Goal: Navigation & Orientation: Find specific page/section

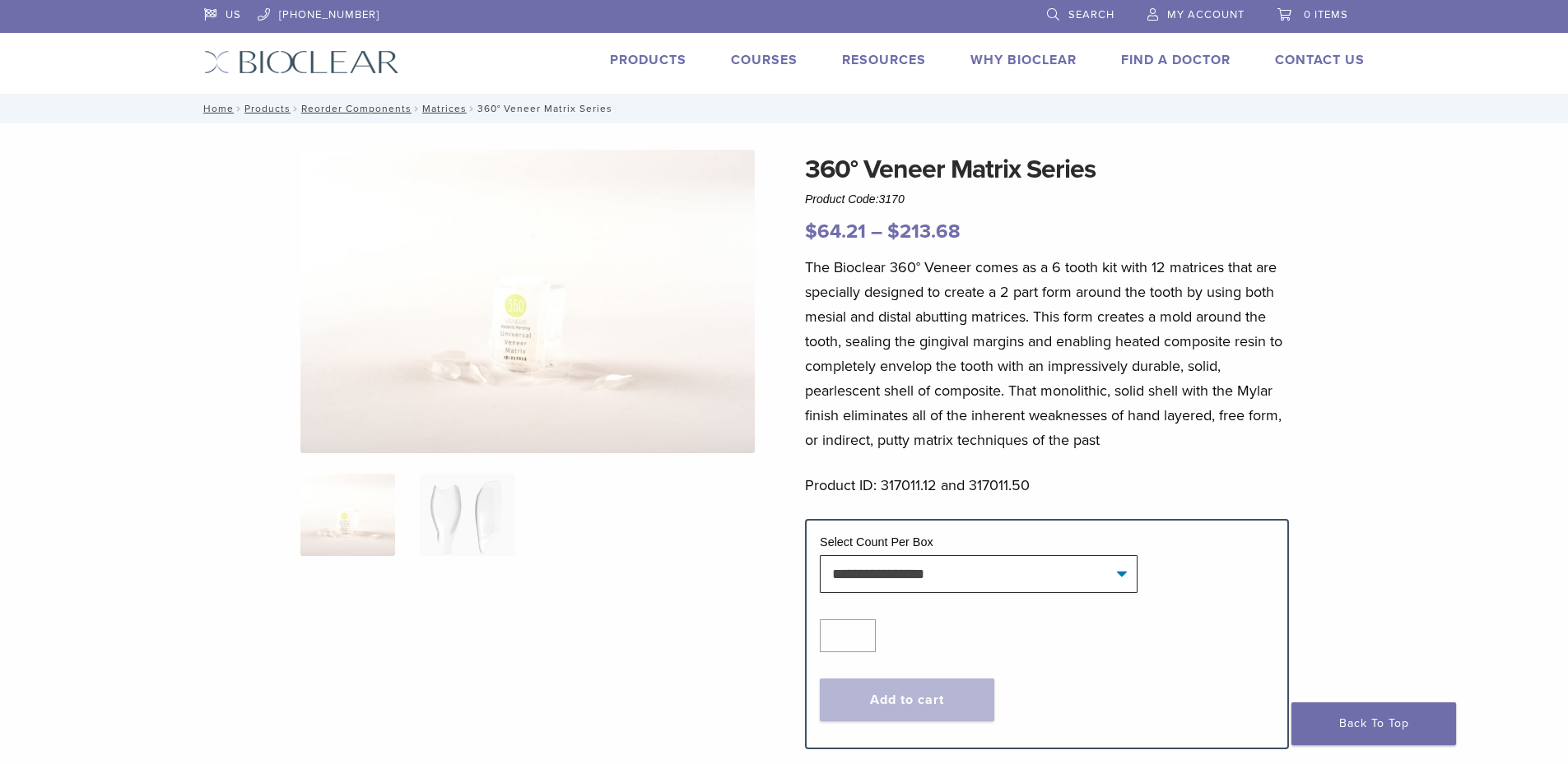
click at [1170, 56] on link "Find A Doctor" at bounding box center [1176, 60] width 110 height 16
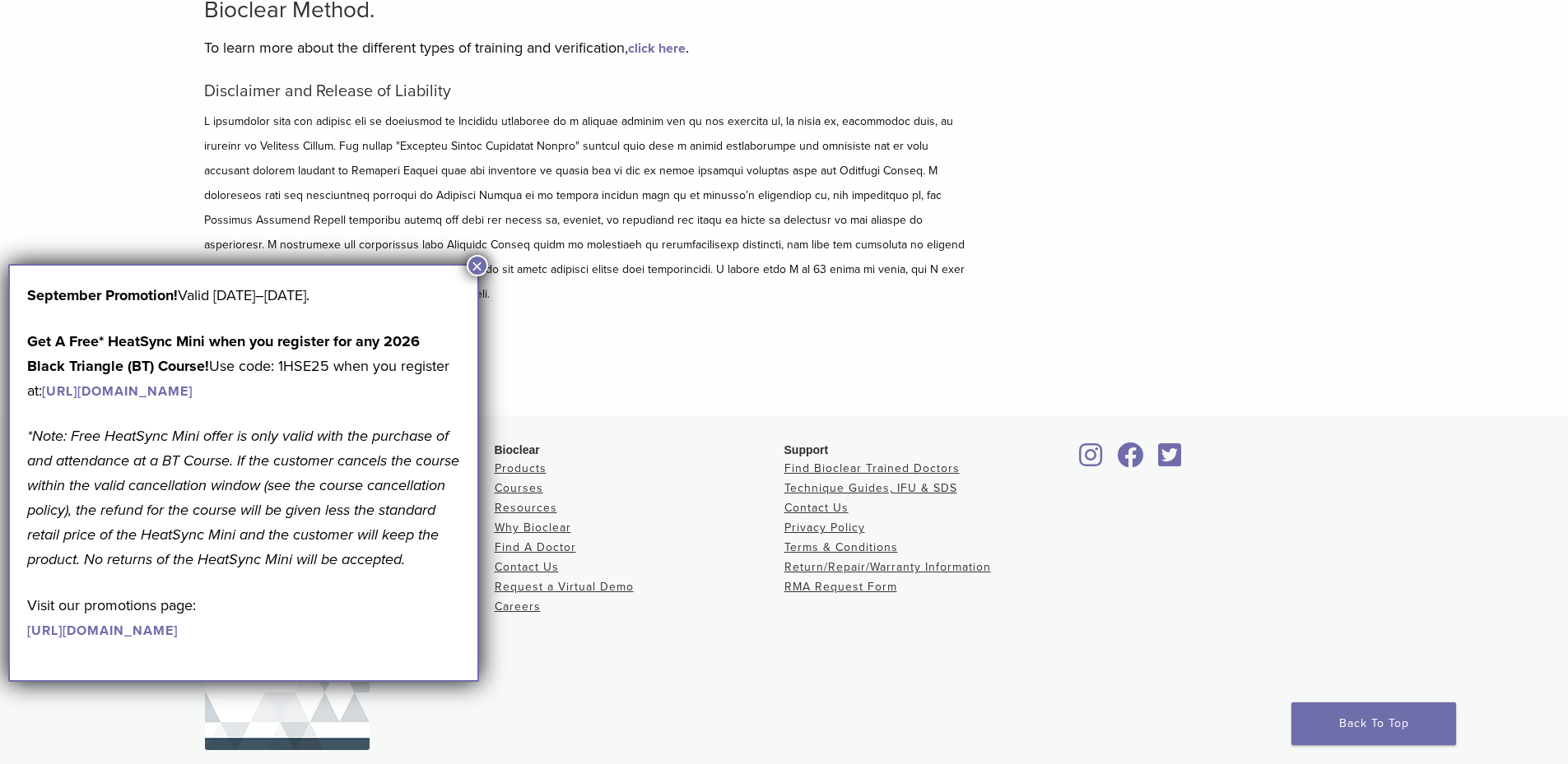
scroll to position [189, 0]
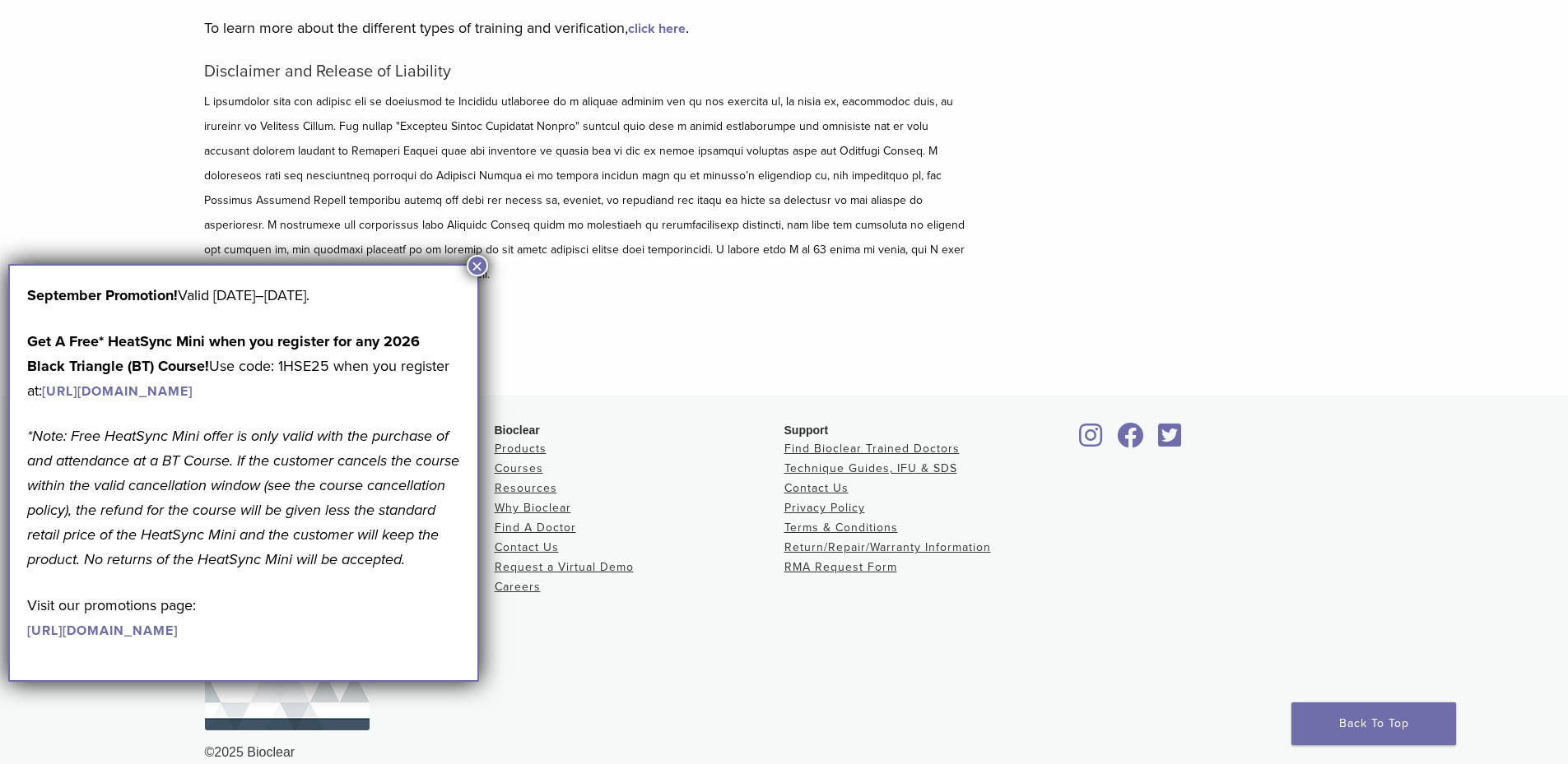
click at [477, 260] on button "×" at bounding box center [477, 266] width 21 height 21
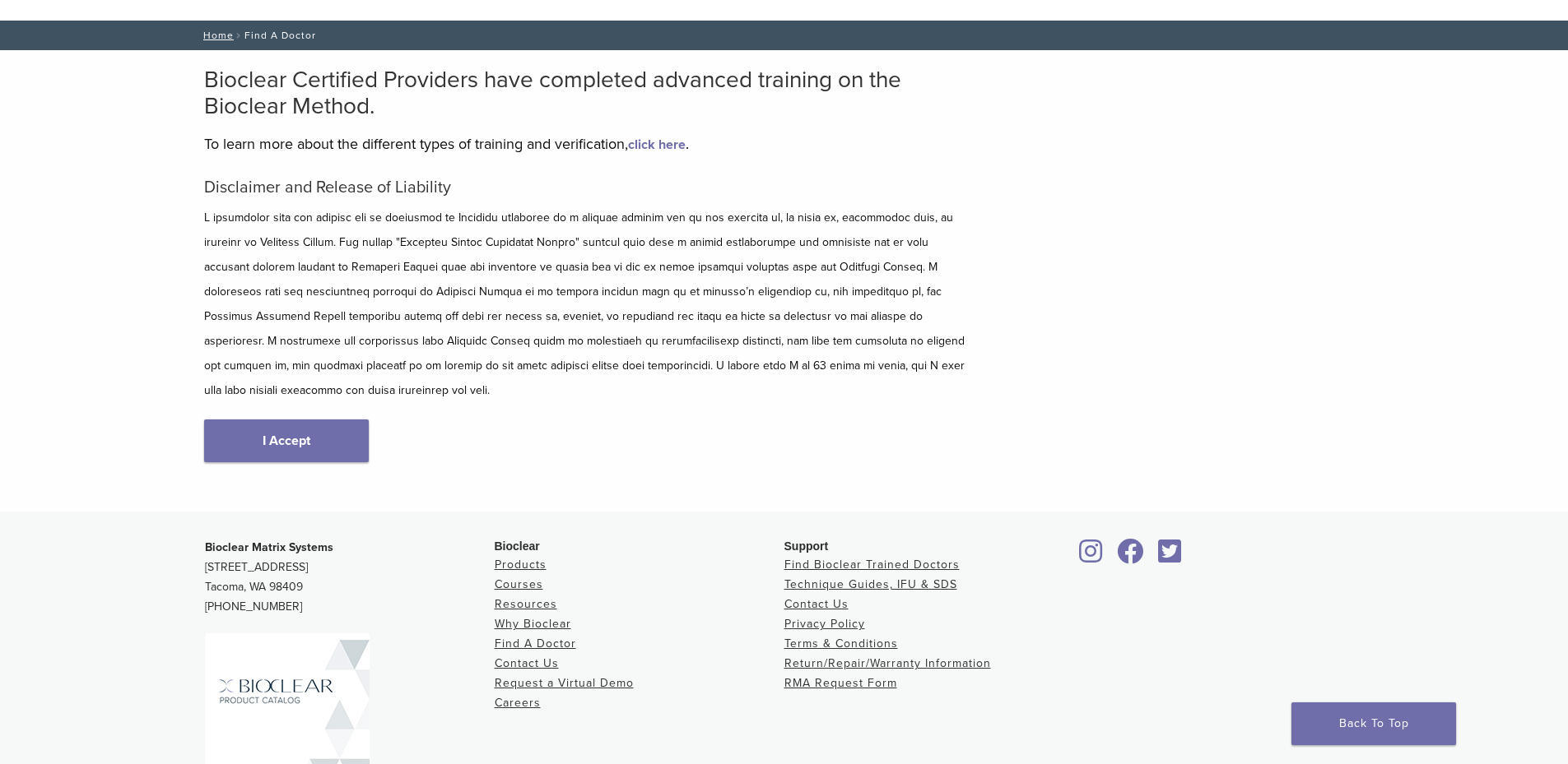
scroll to position [0, 0]
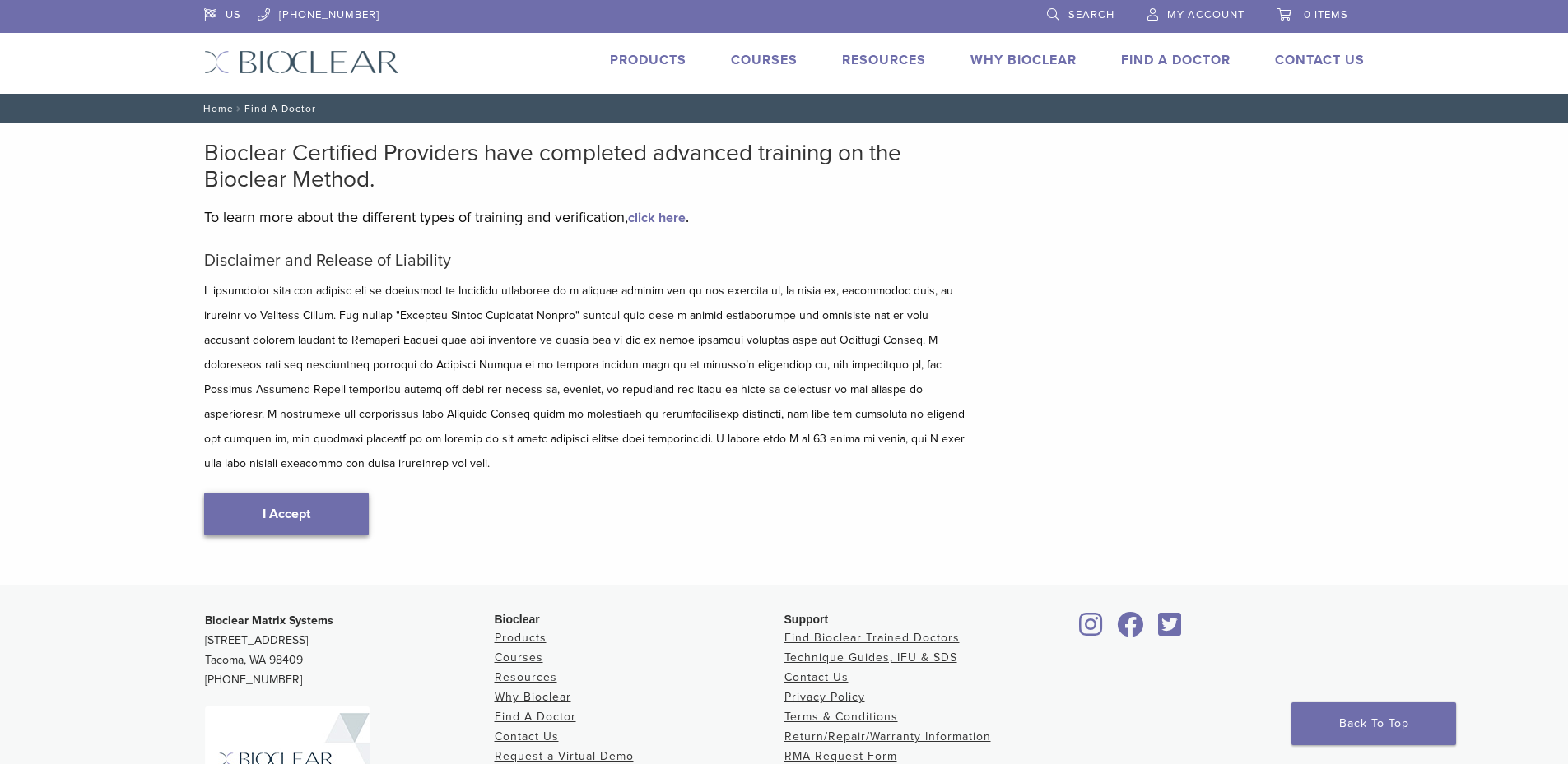
click at [302, 493] on link "I Accept" at bounding box center [286, 514] width 165 height 42
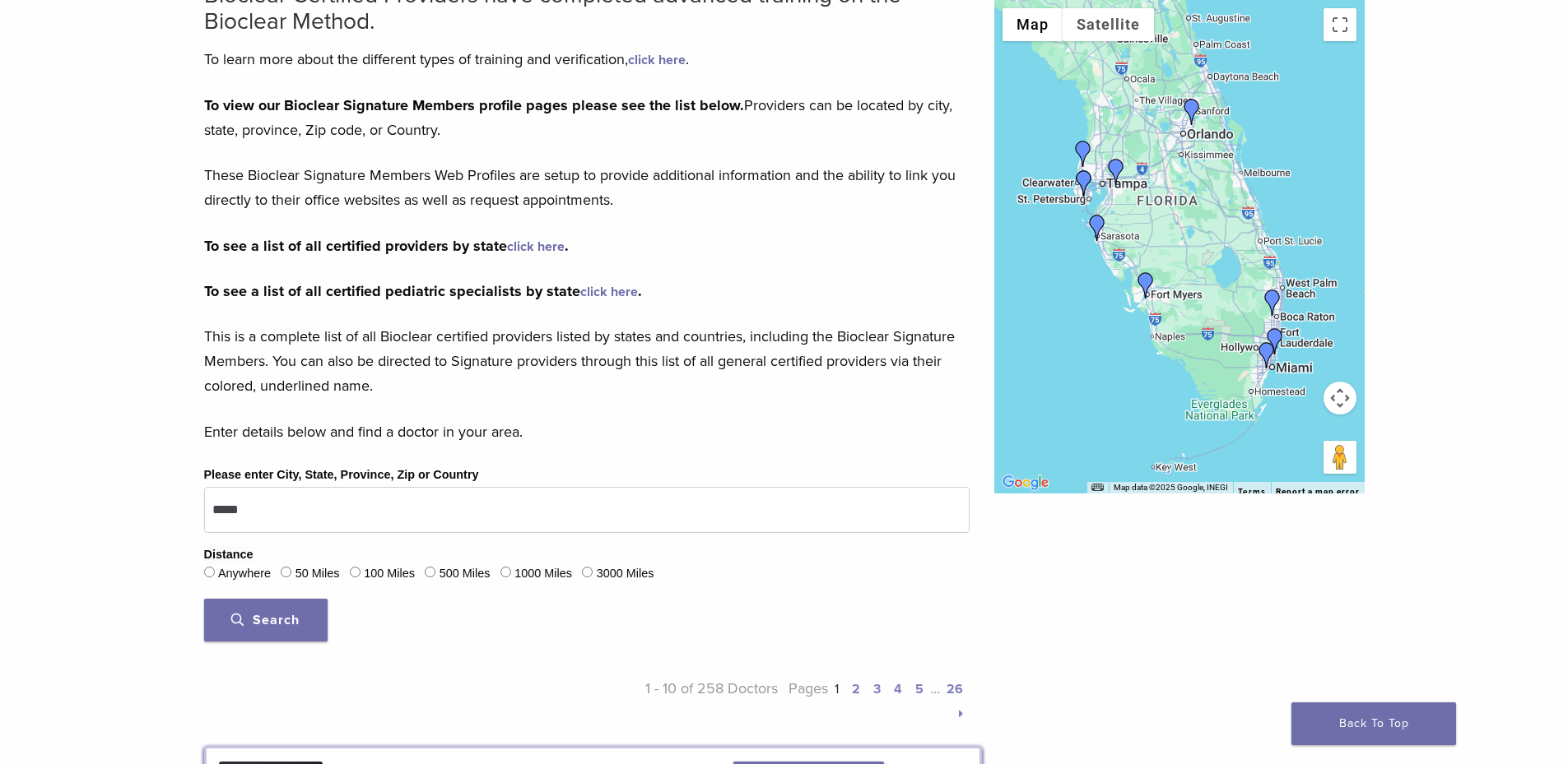
scroll to position [165, 0]
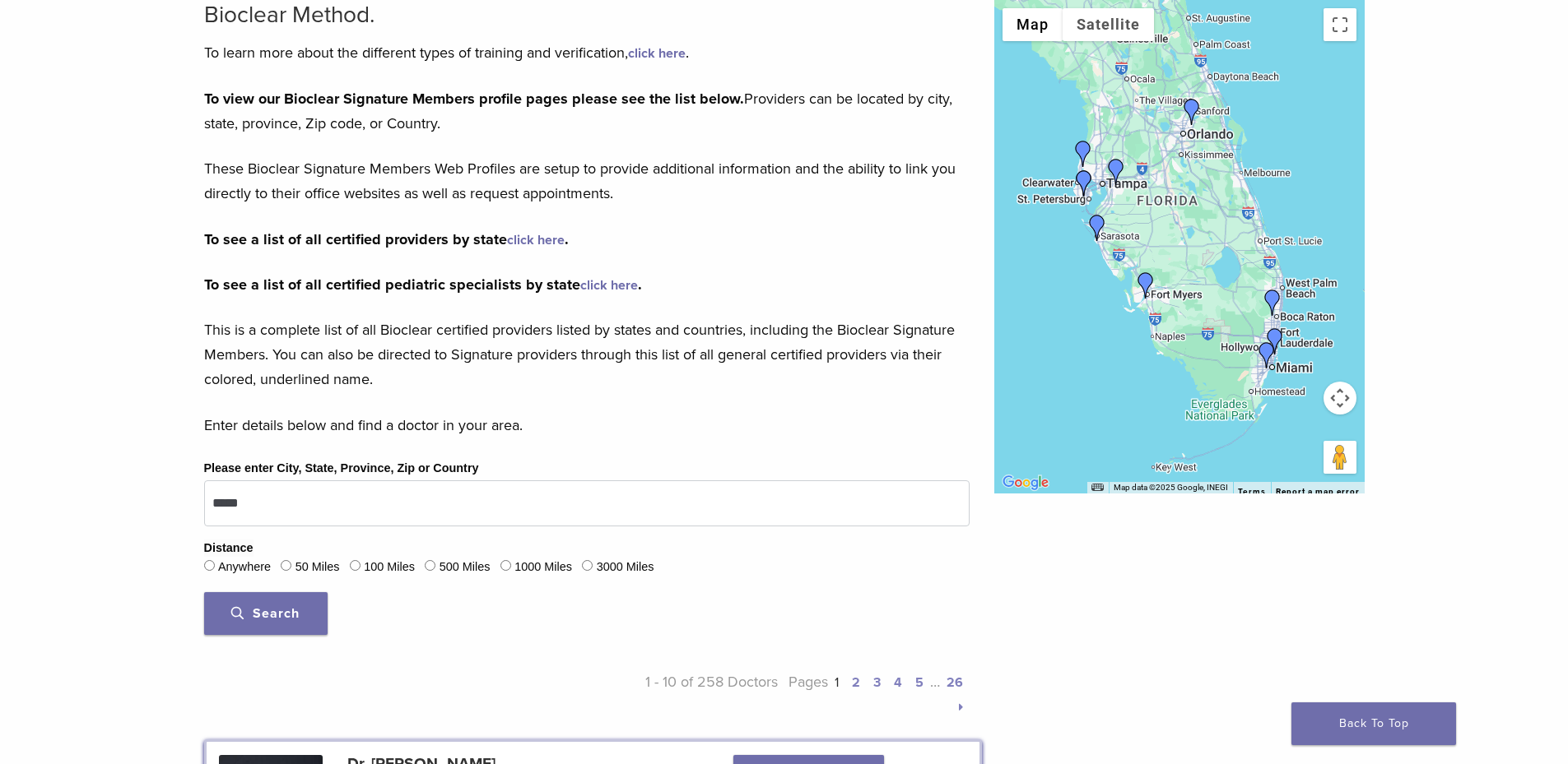
click at [1271, 299] on img "Dr. Armando Ponte" at bounding box center [1272, 303] width 26 height 26
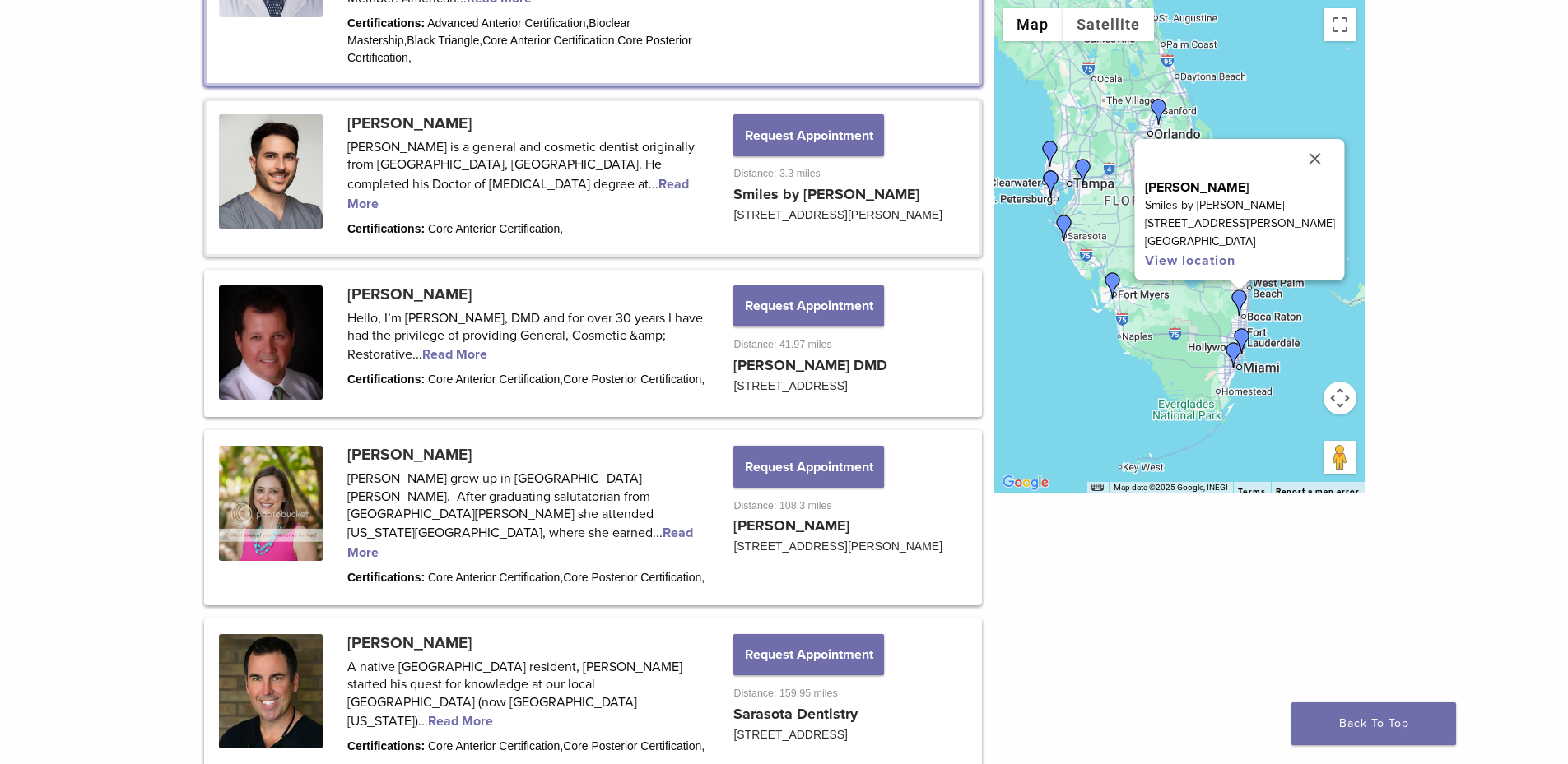
scroll to position [1090, 0]
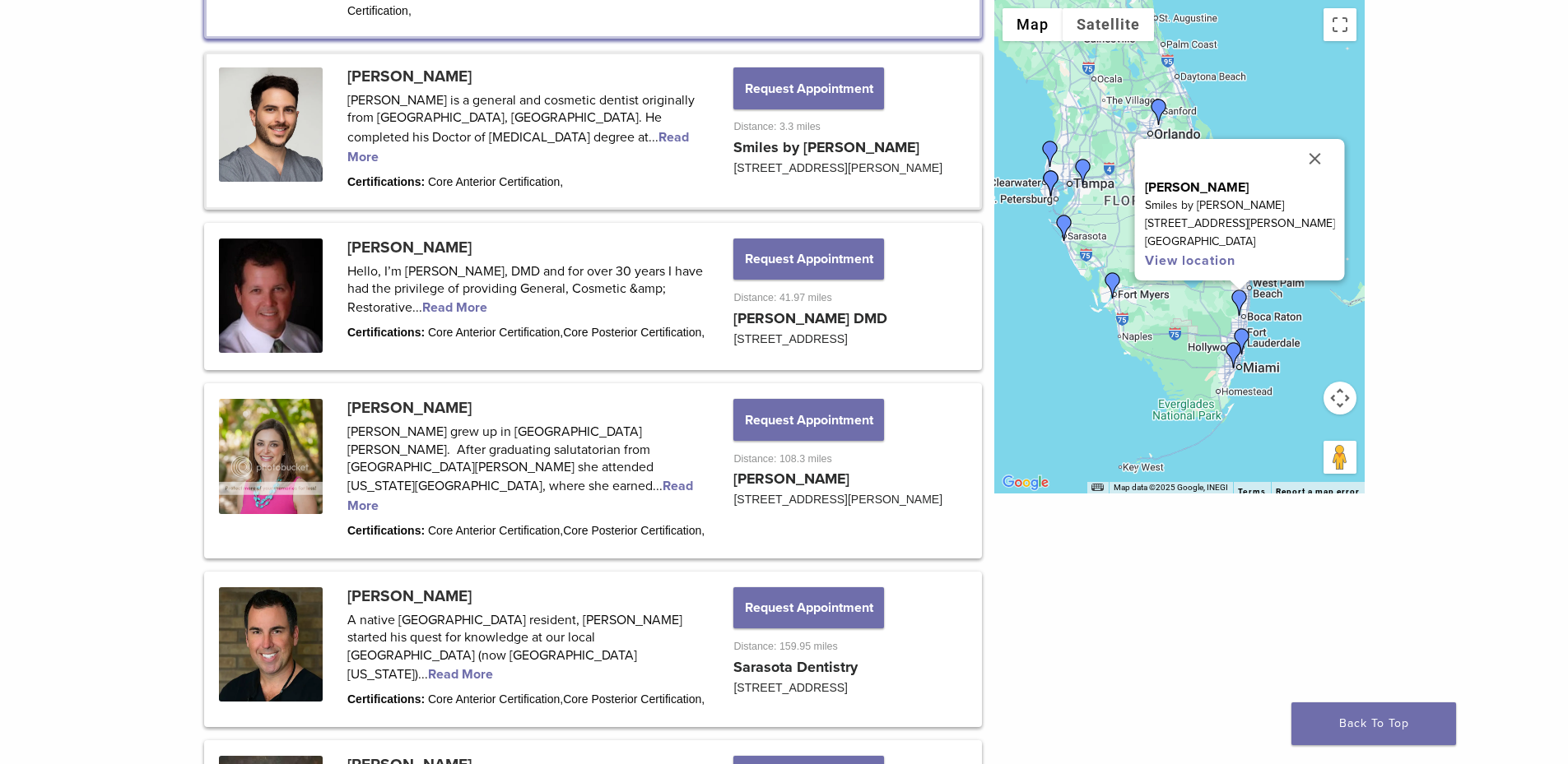
click at [498, 77] on link at bounding box center [593, 130] width 773 height 152
click at [480, 83] on link at bounding box center [593, 130] width 773 height 152
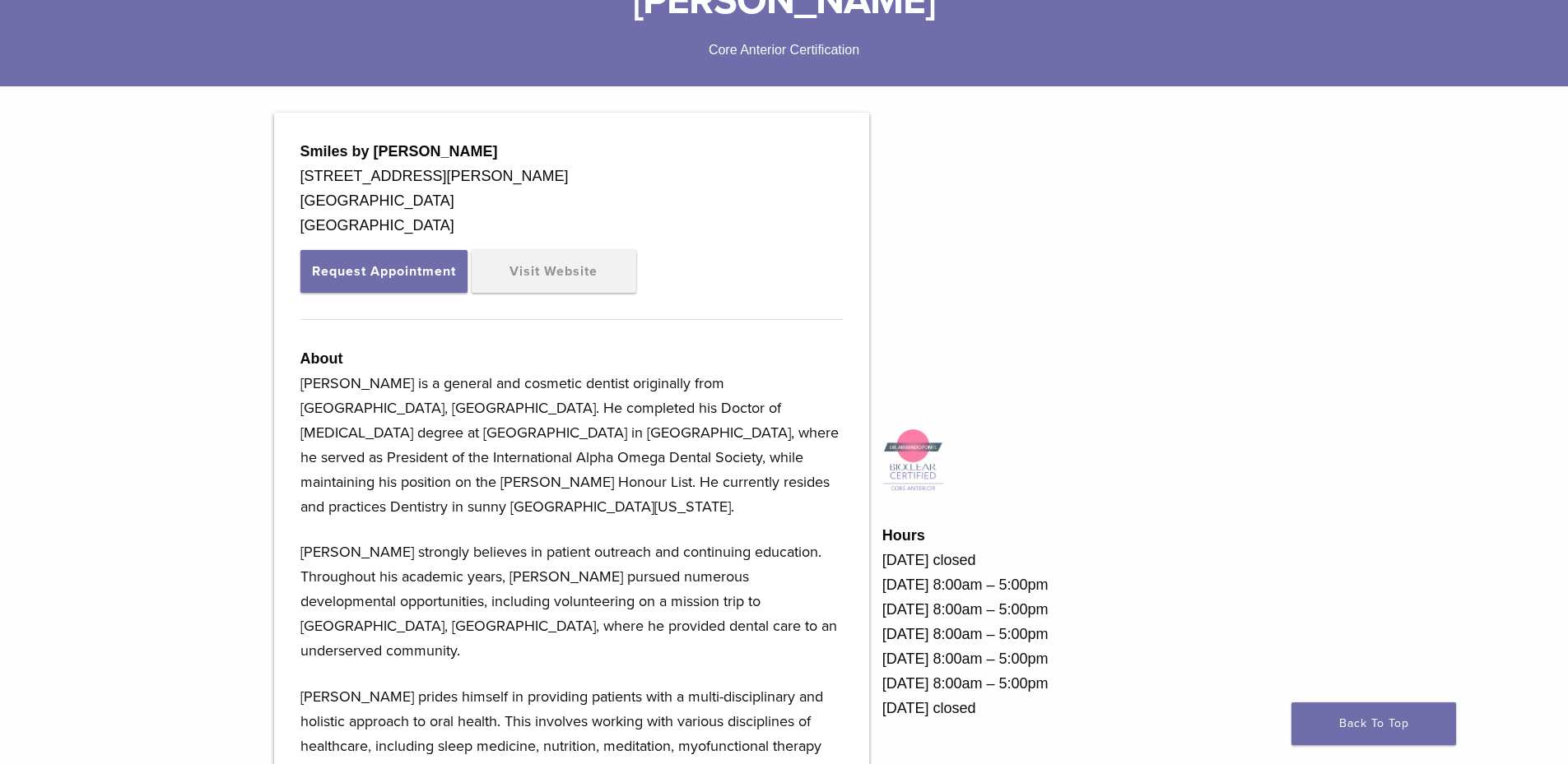
scroll to position [360, 0]
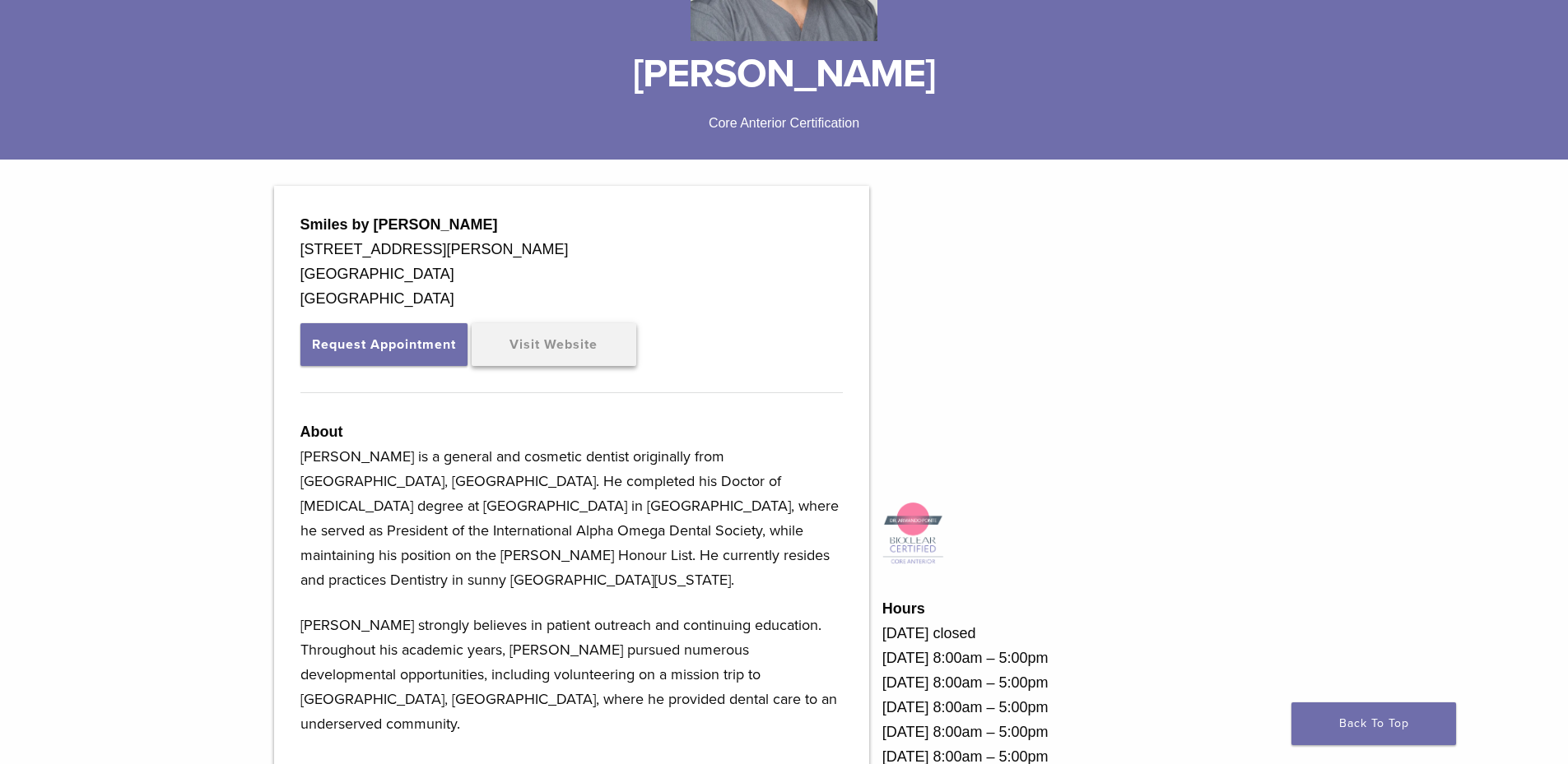
click at [591, 340] on link "Visit Website" at bounding box center [553, 345] width 165 height 42
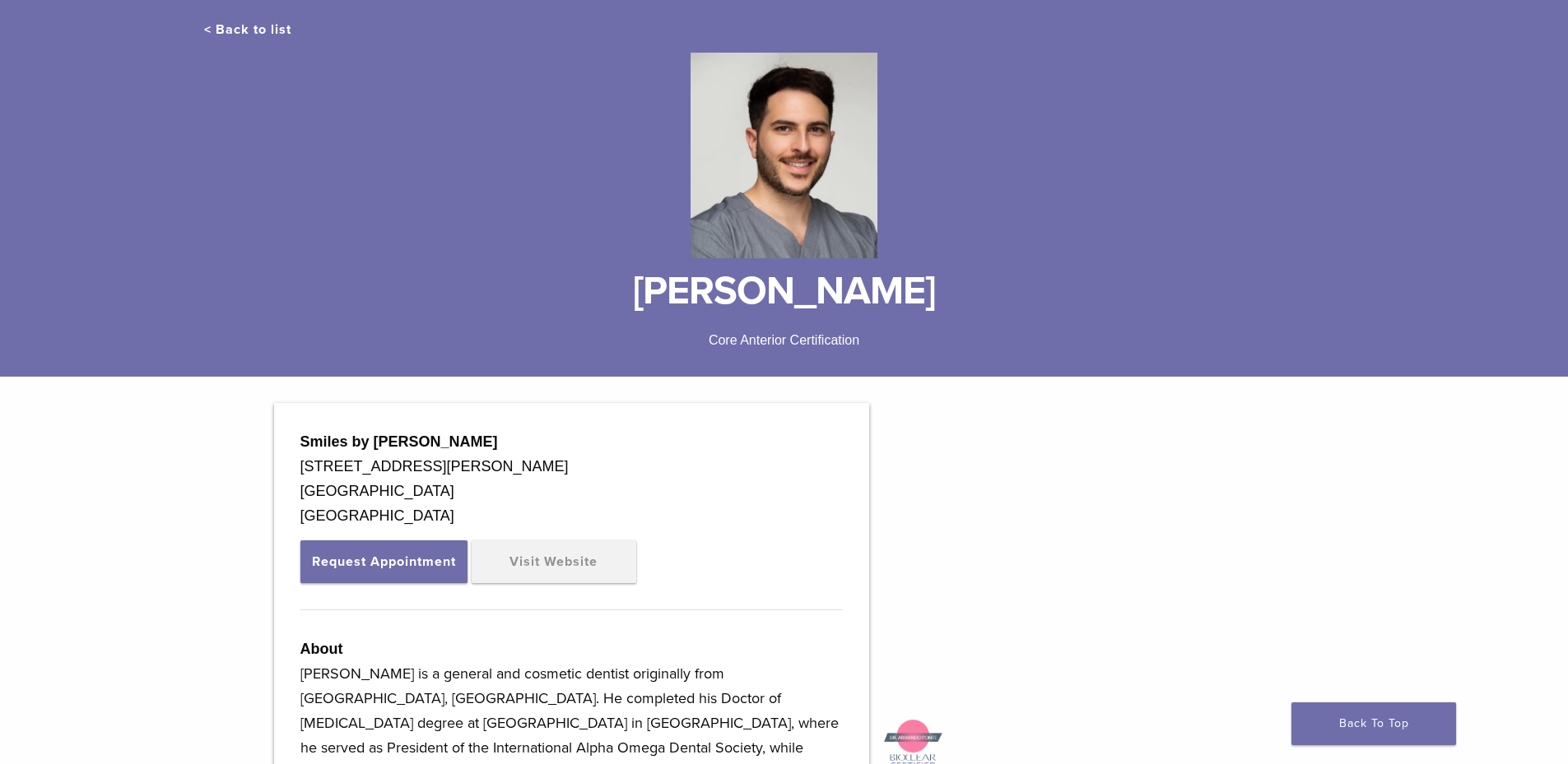
scroll to position [114, 0]
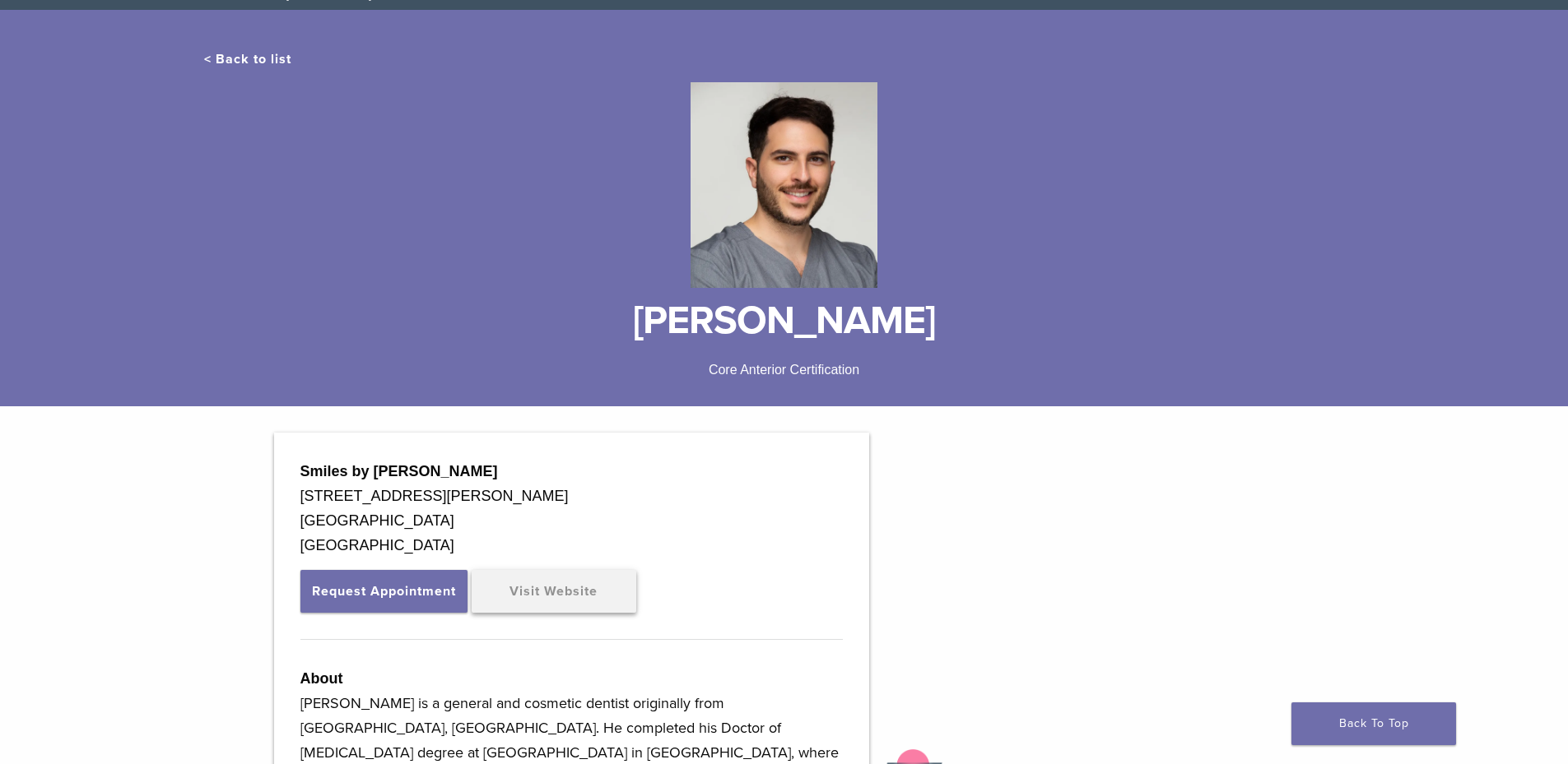
click at [545, 594] on link "Visit Website" at bounding box center [553, 592] width 165 height 42
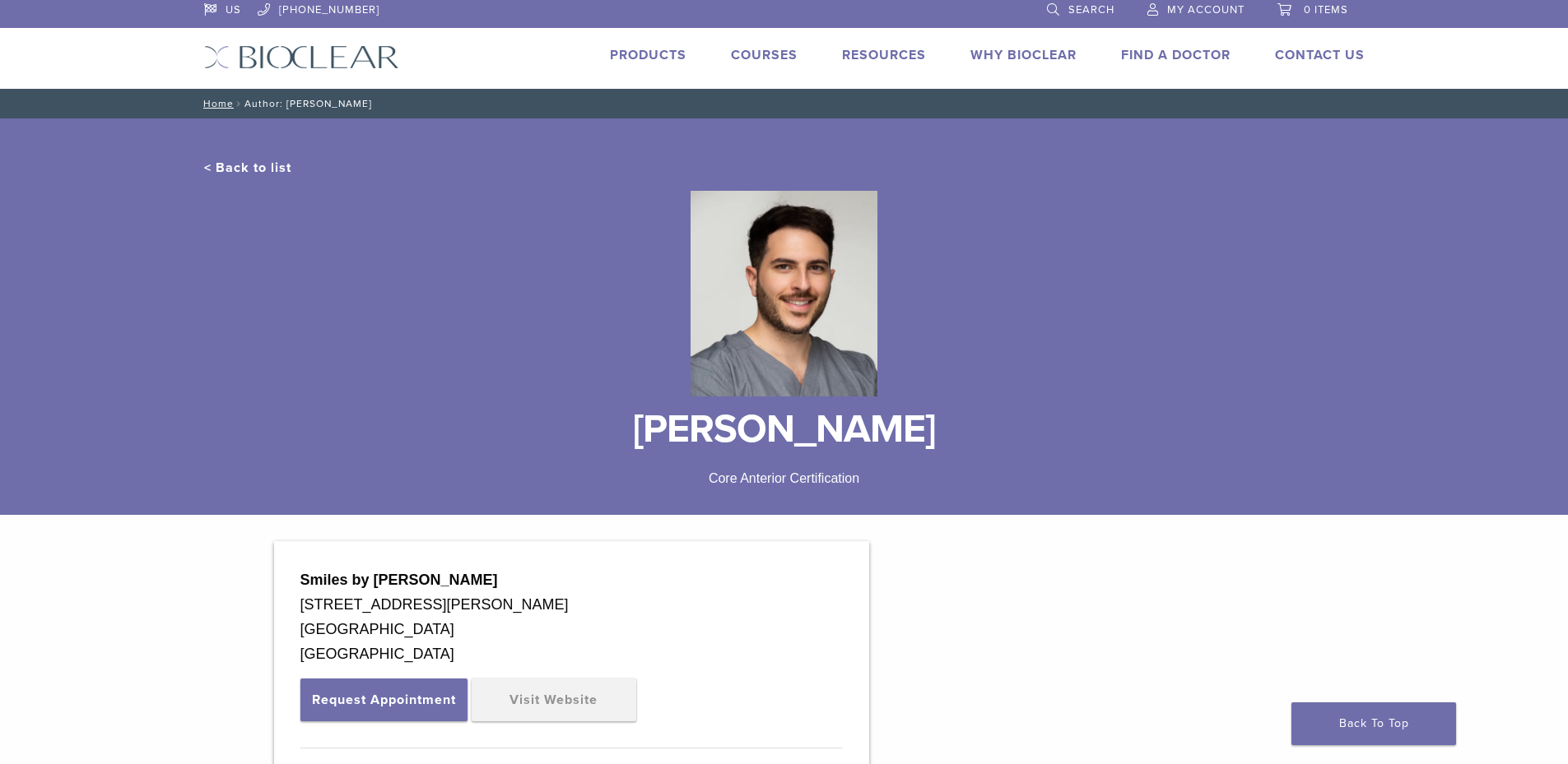
scroll to position [0, 0]
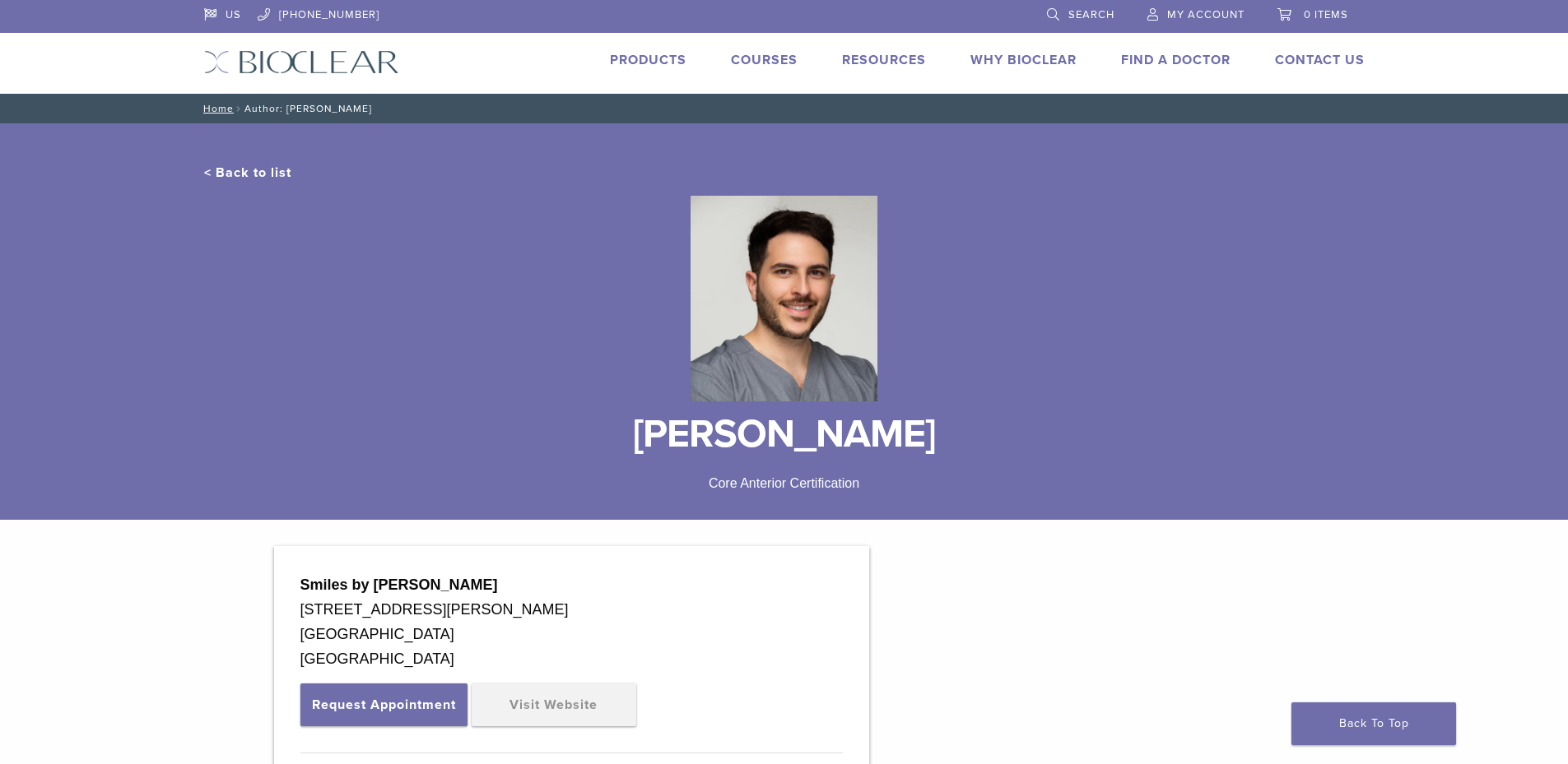
click at [758, 58] on link "Courses" at bounding box center [763, 60] width 66 height 16
click at [1011, 56] on link "Why Bioclear" at bounding box center [1023, 60] width 106 height 16
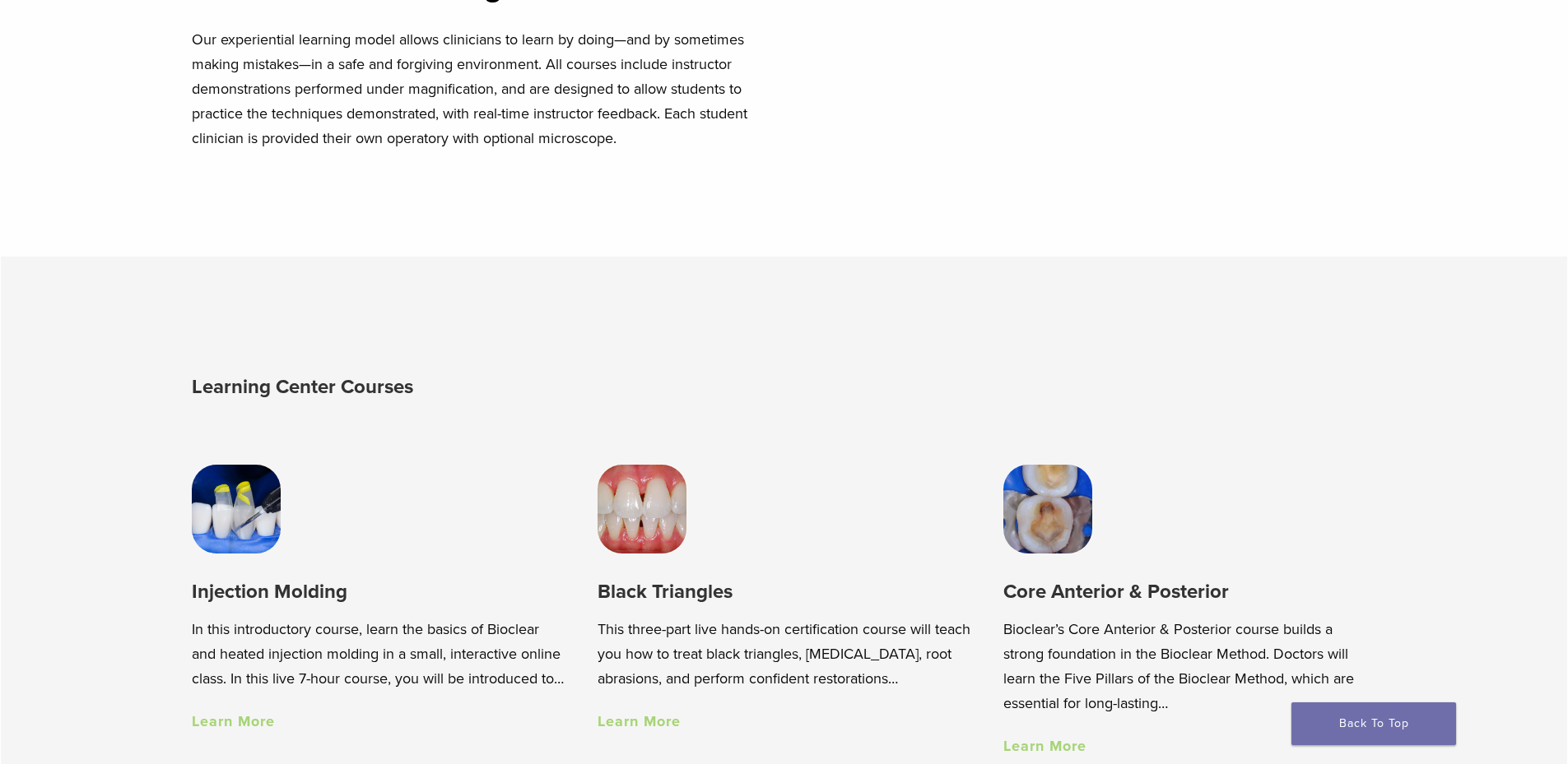
scroll to position [905, 0]
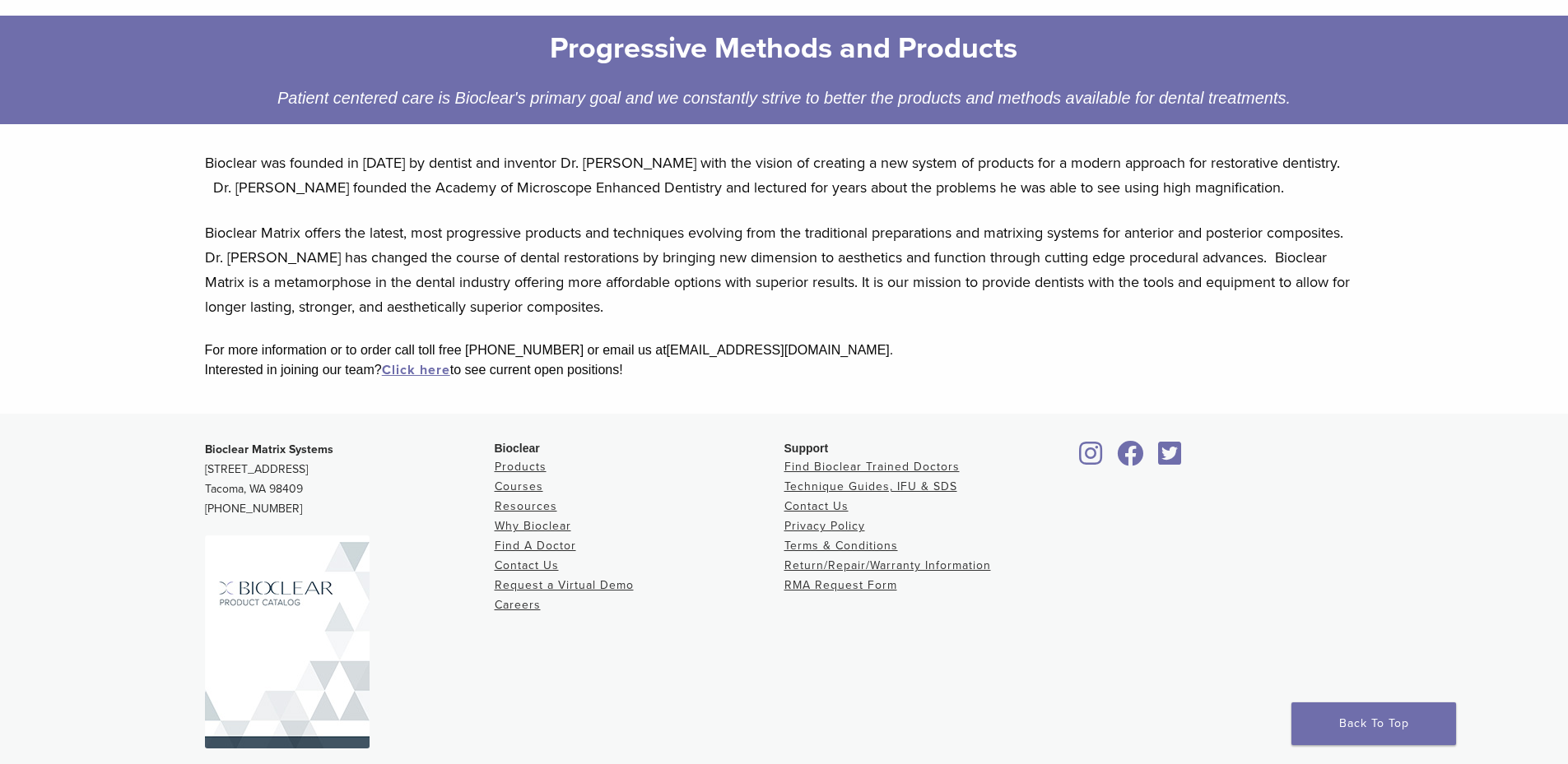
scroll to position [282, 0]
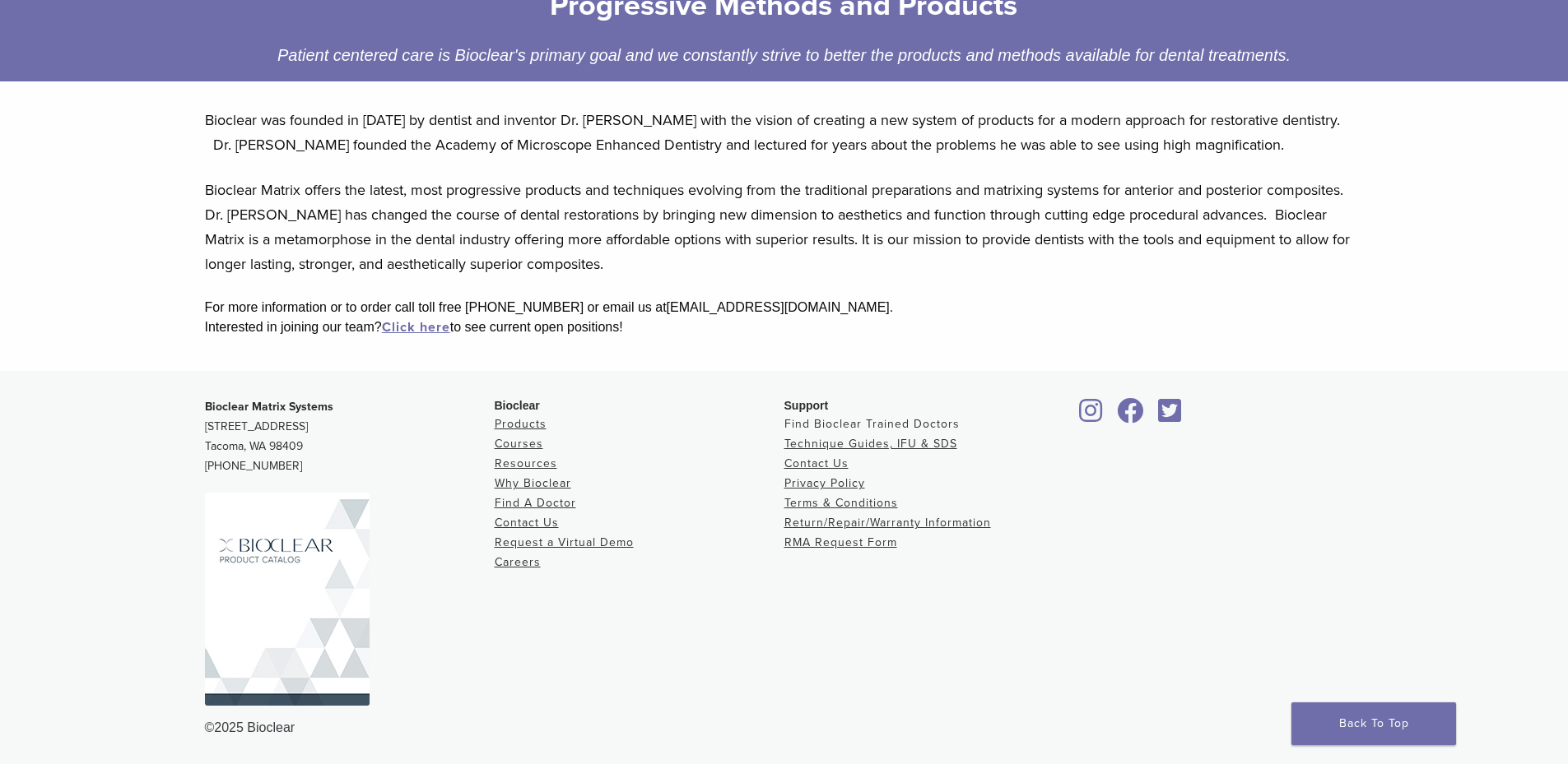
click at [843, 422] on link "Find Bioclear Trained Doctors" at bounding box center [872, 424] width 175 height 14
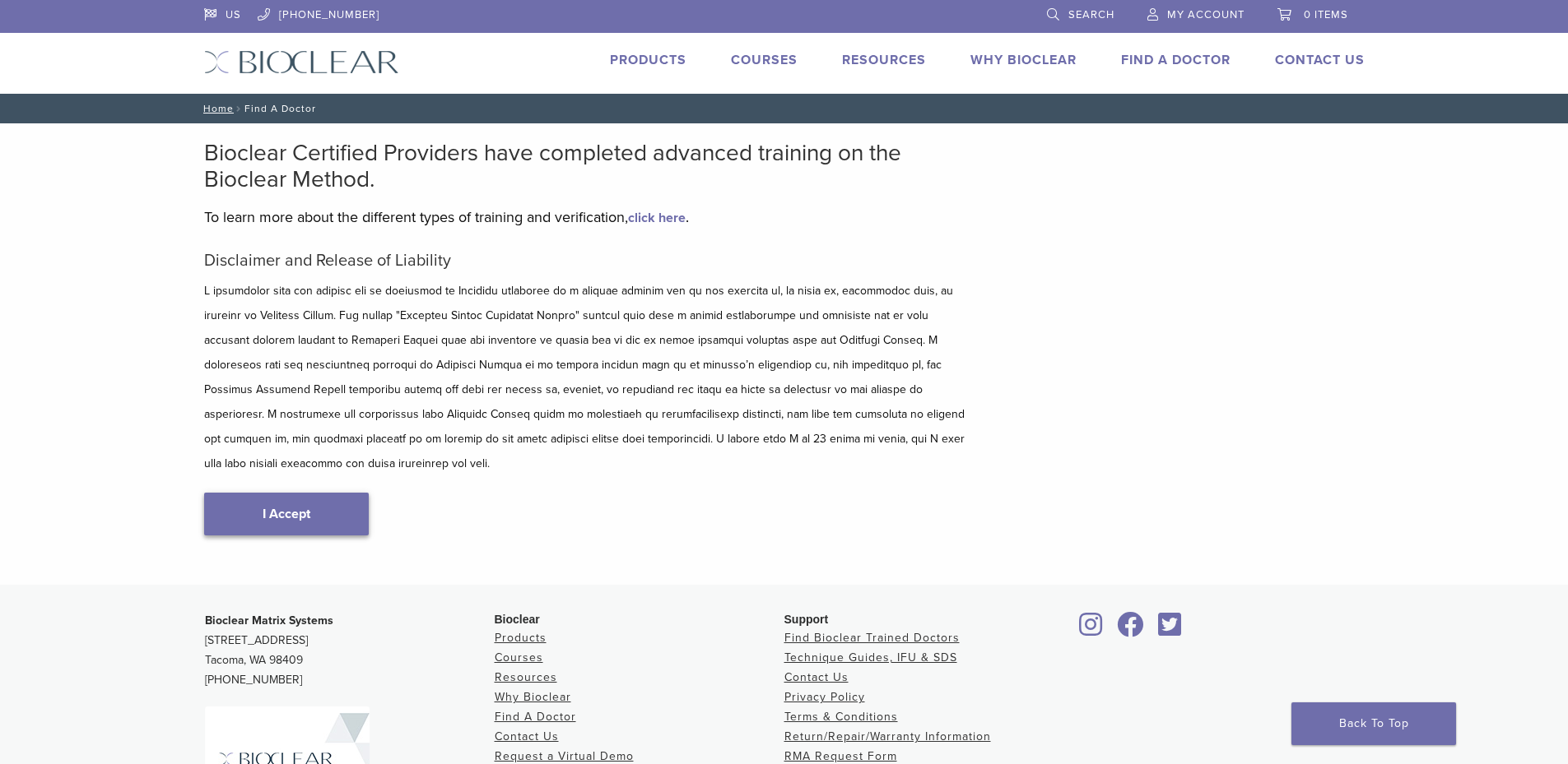
click at [309, 496] on link "I Accept" at bounding box center [286, 514] width 165 height 42
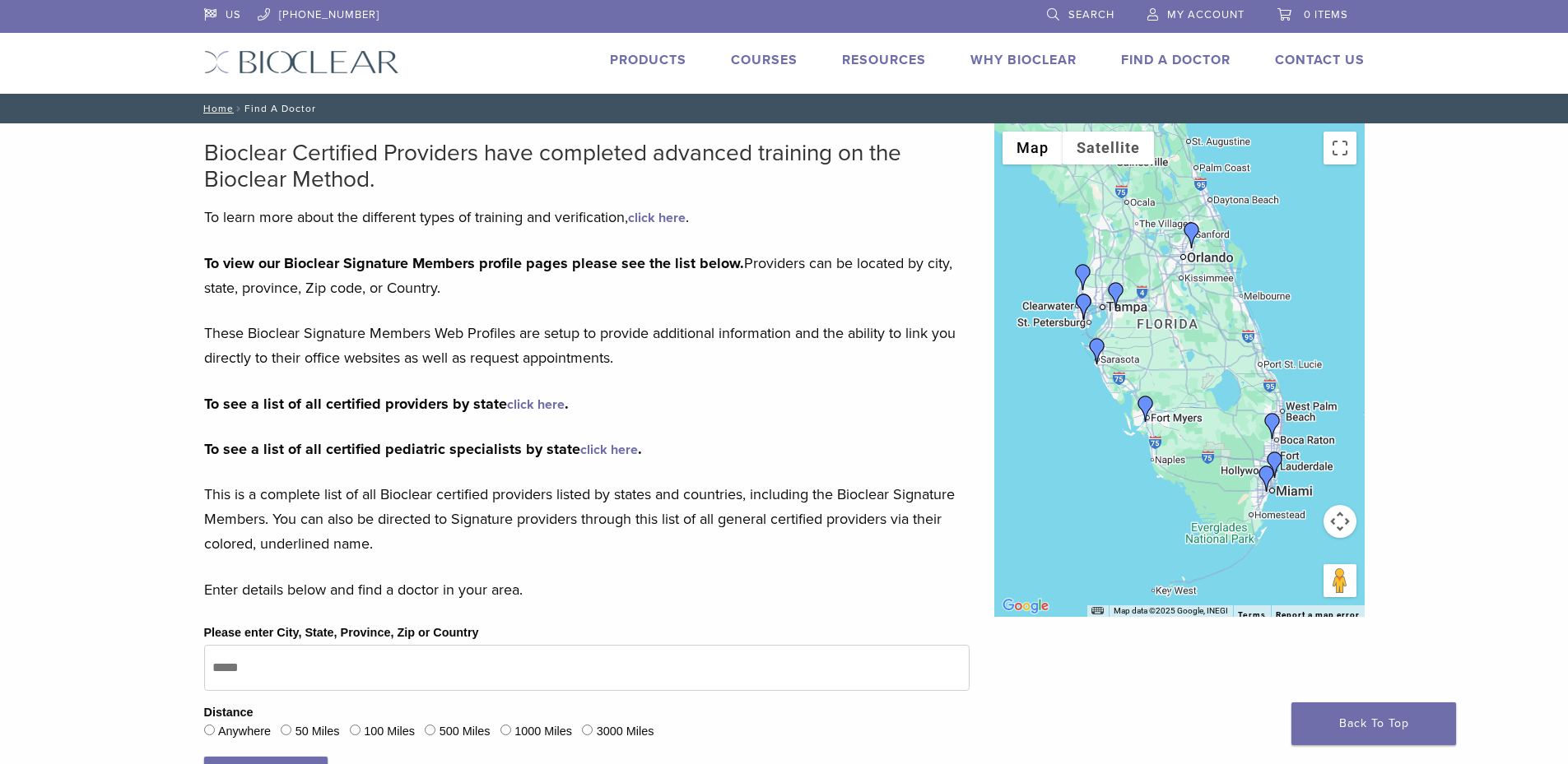
click at [1274, 461] on img "Dr. David Carroll" at bounding box center [1274, 464] width 26 height 26
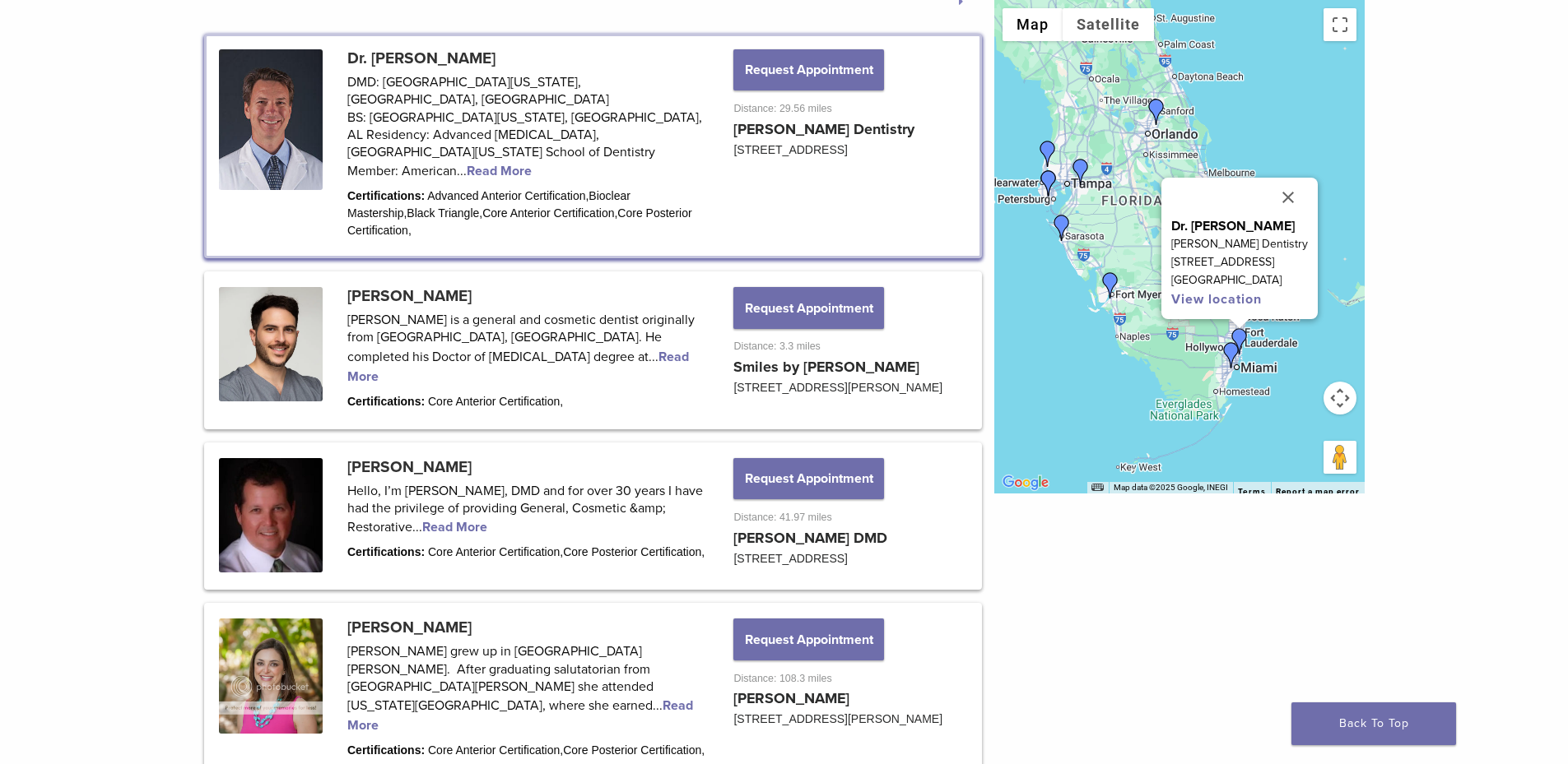
scroll to position [904, 0]
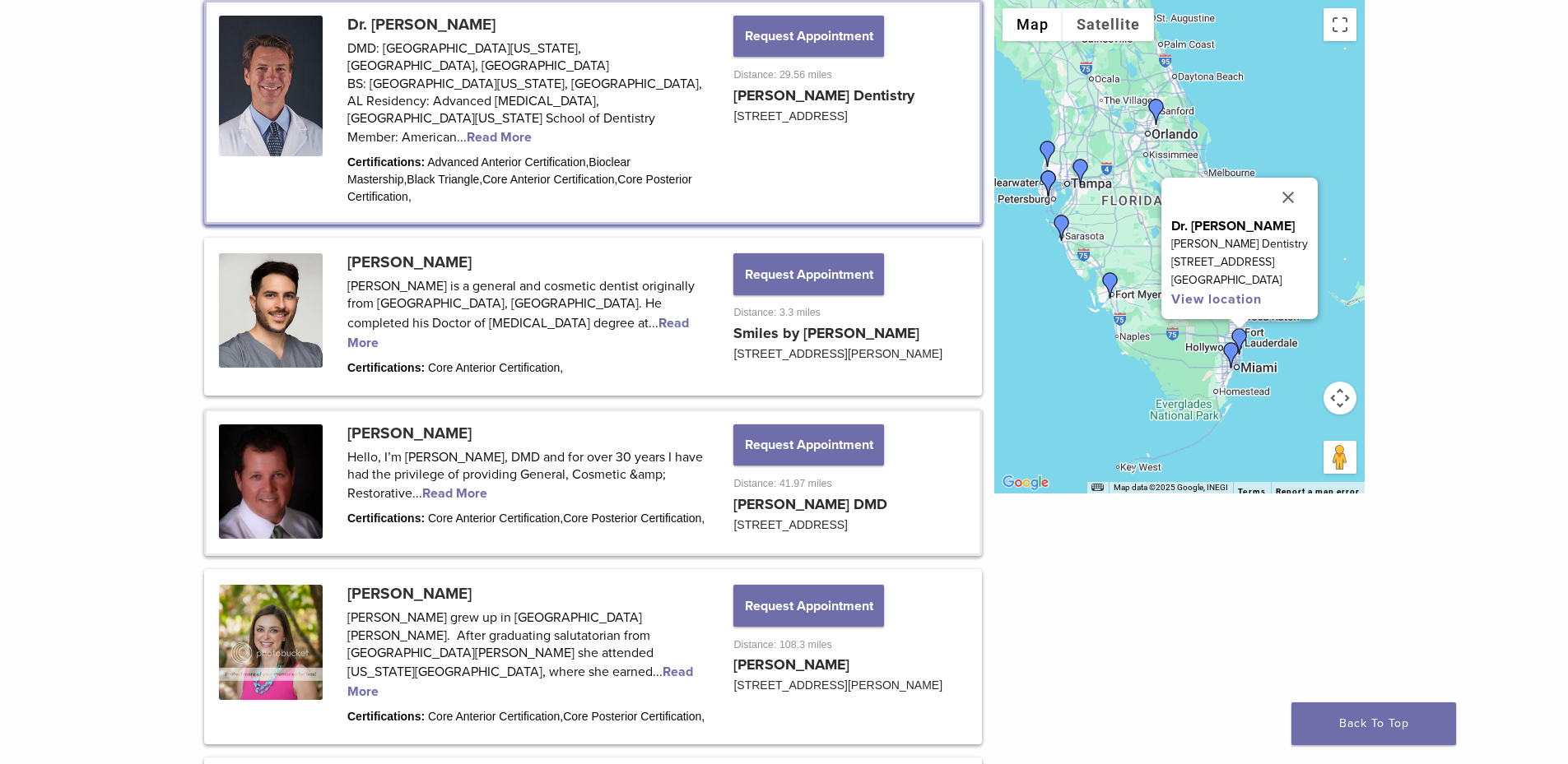
click at [454, 446] on link at bounding box center [593, 483] width 773 height 144
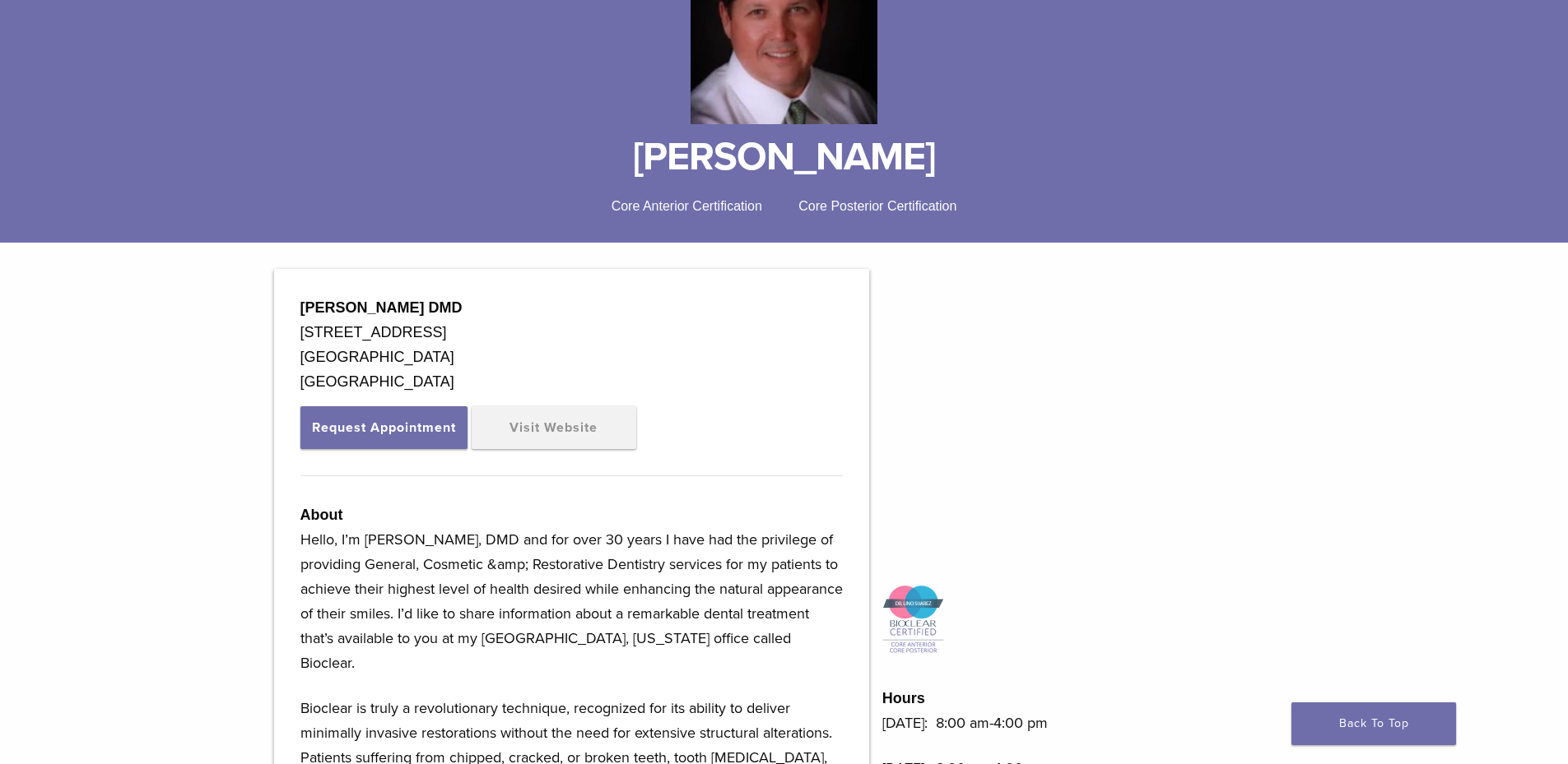
scroll to position [329, 0]
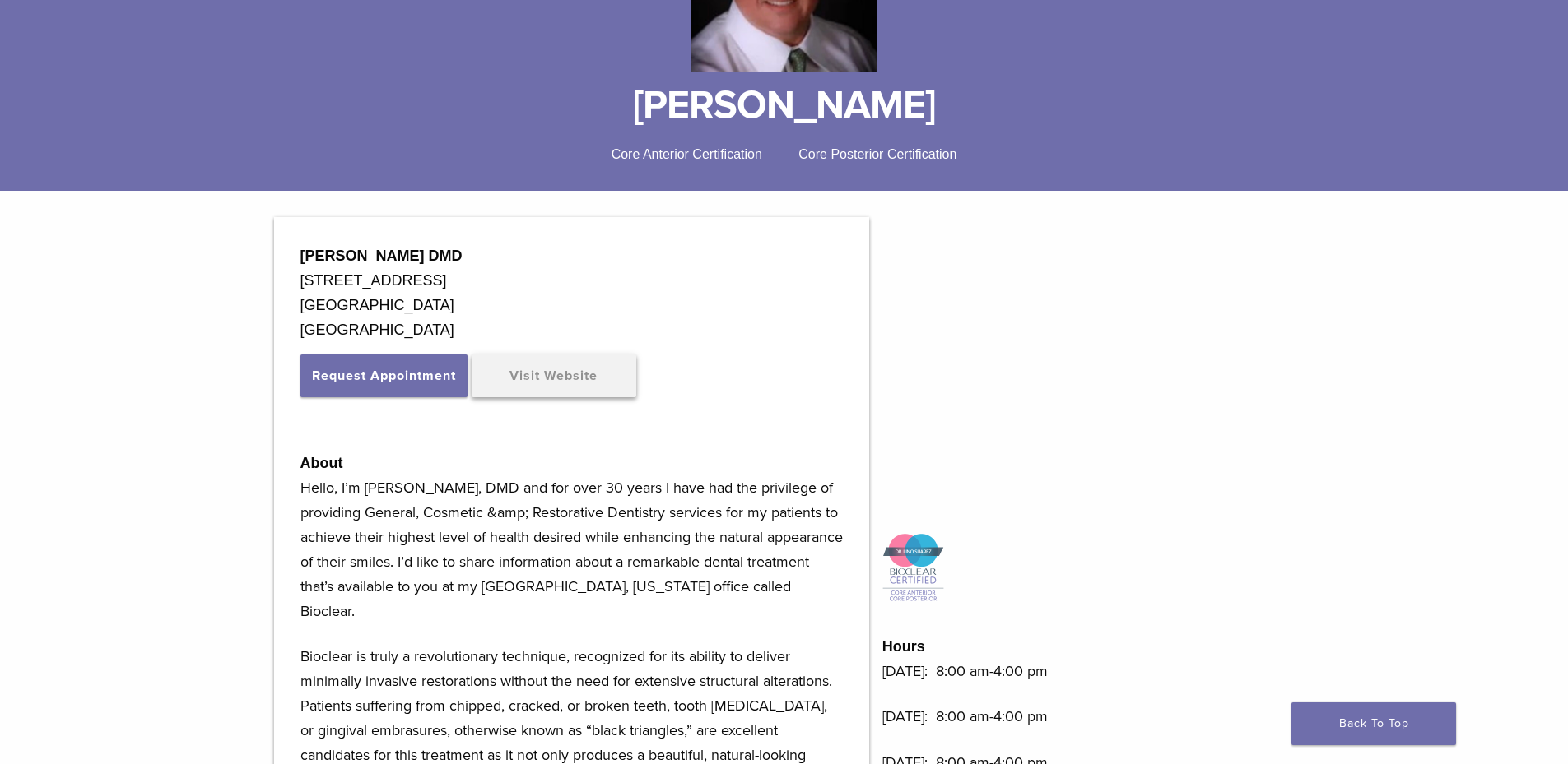
click at [565, 368] on link "Visit Website" at bounding box center [553, 376] width 165 height 42
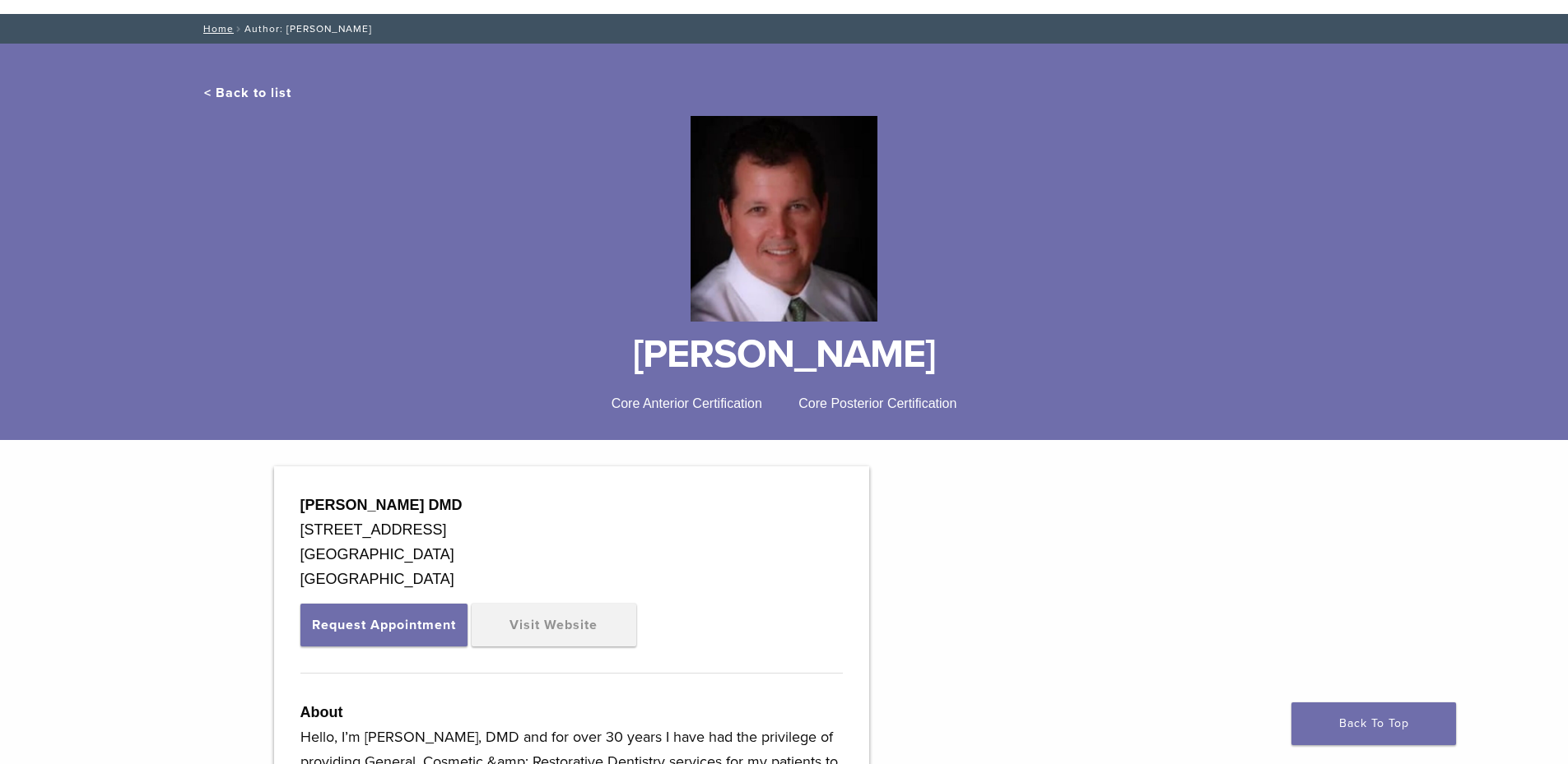
scroll to position [0, 0]
